Goal: Information Seeking & Learning: Learn about a topic

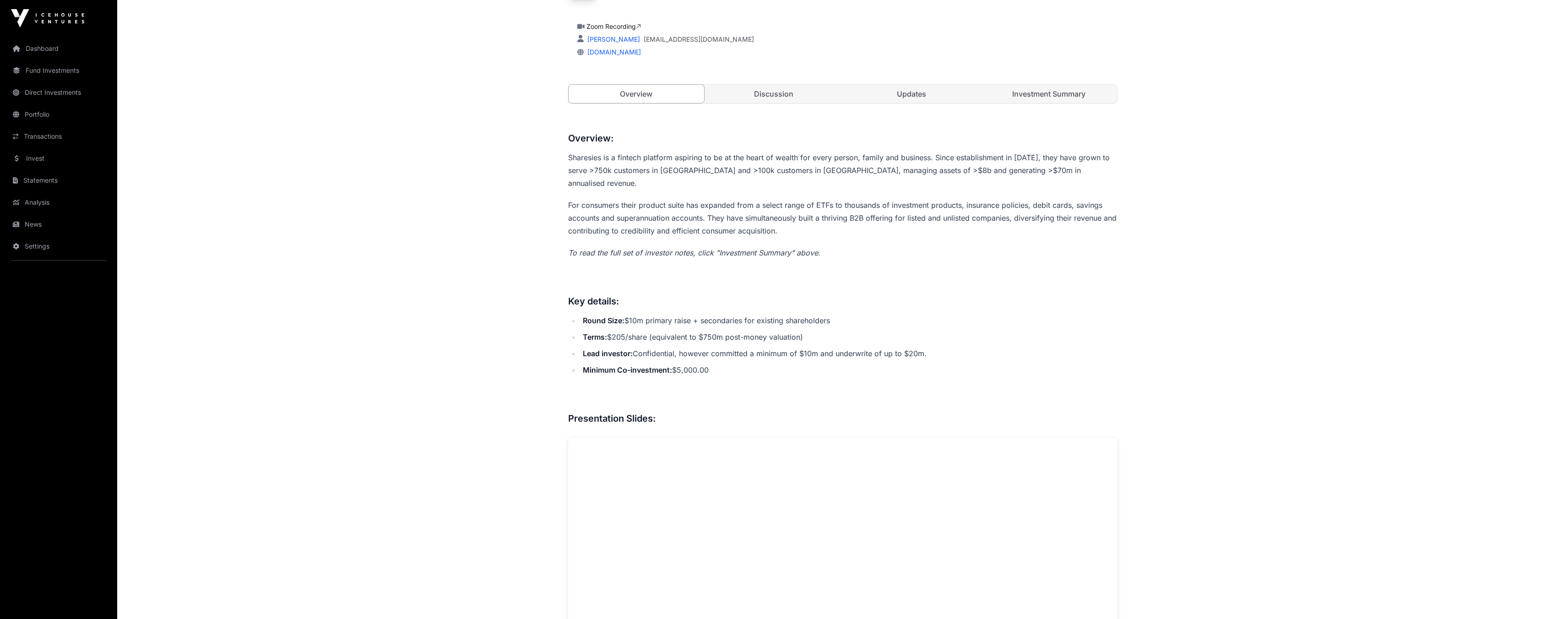
scroll to position [295, 0]
click at [756, 92] on link "Discussion" at bounding box center [773, 93] width 136 height 18
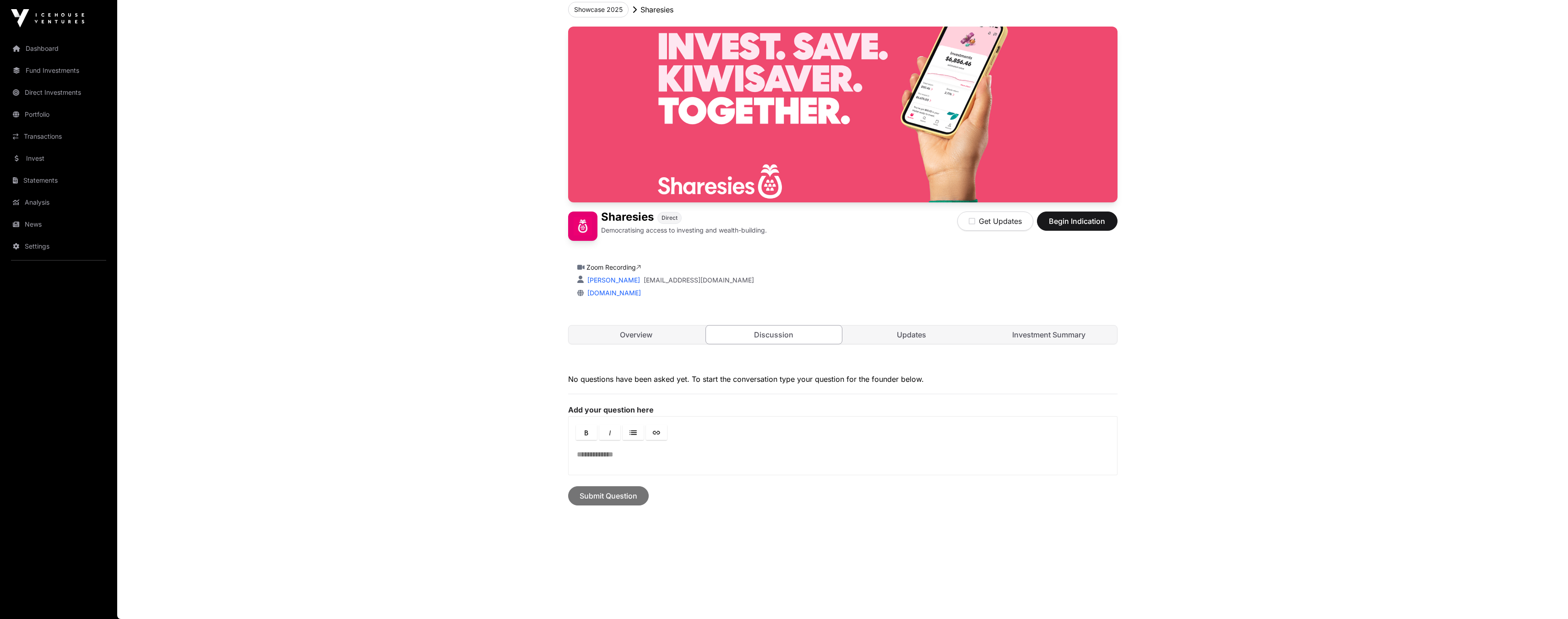
scroll to position [54, 0]
click at [907, 343] on link "Updates" at bounding box center [911, 334] width 136 height 18
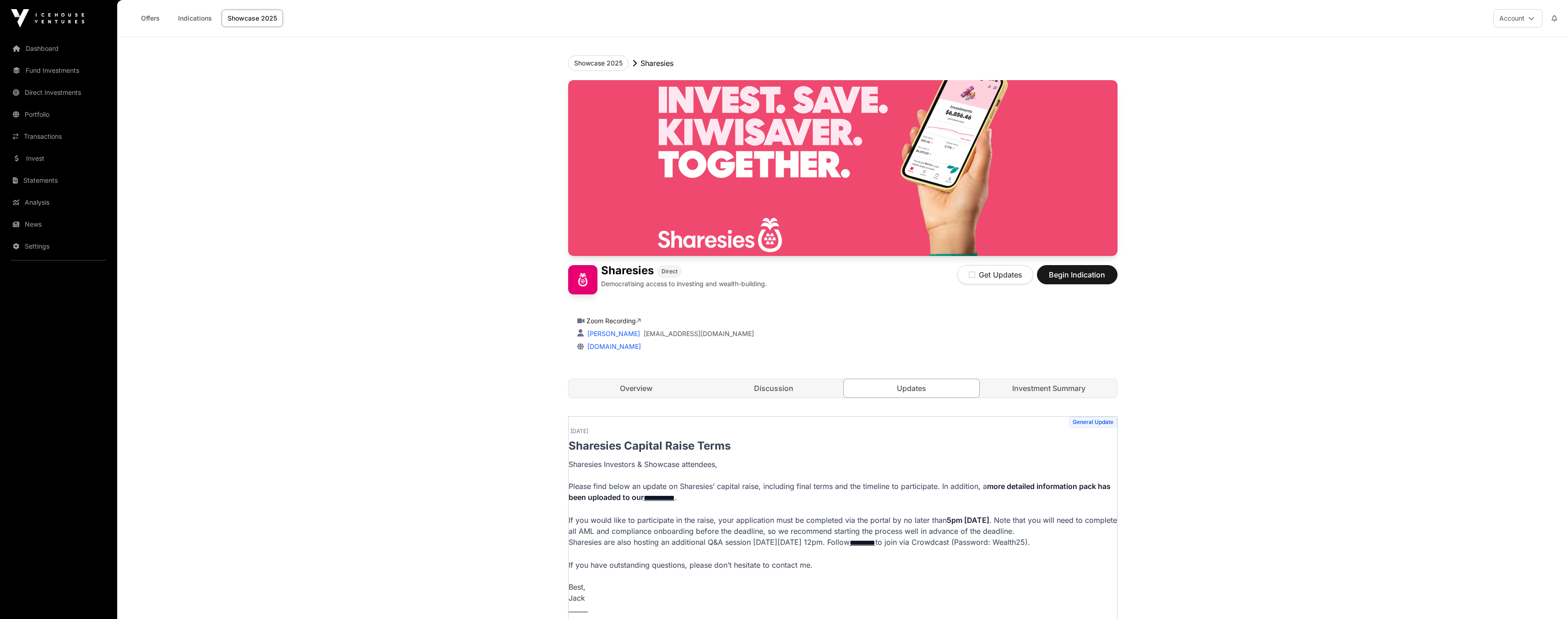
click at [1041, 389] on link "Investment Summary" at bounding box center [1048, 388] width 136 height 18
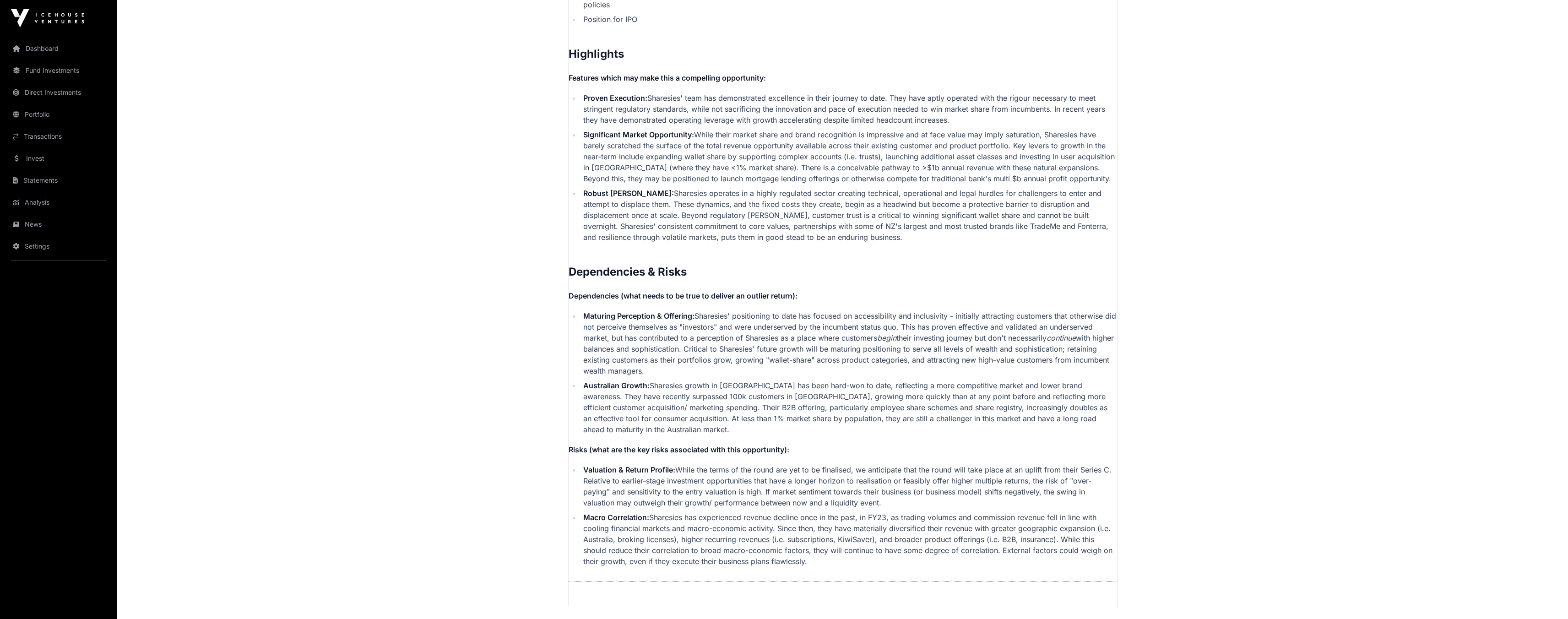
scroll to position [2017, 0]
